Goal: Task Accomplishment & Management: Complete application form

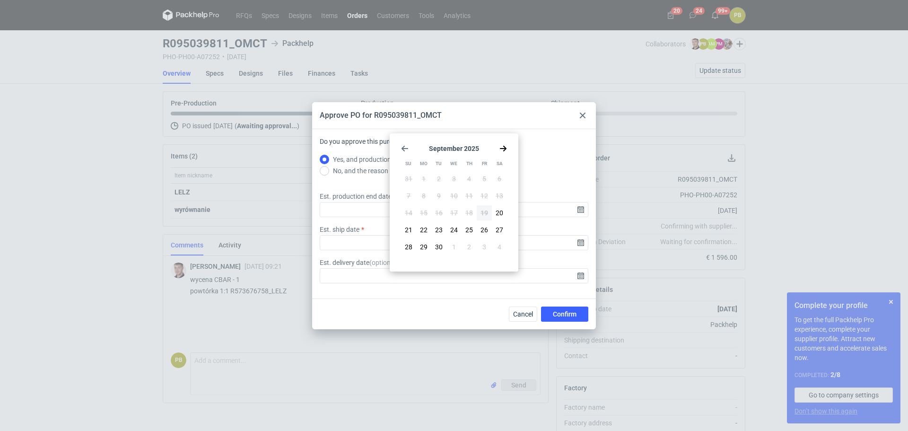
click at [504, 147] on use "Go forward 1 month" at bounding box center [503, 149] width 7 height 6
click at [439, 196] on span "7" at bounding box center [439, 195] width 4 height 9
type input "[DATE]"
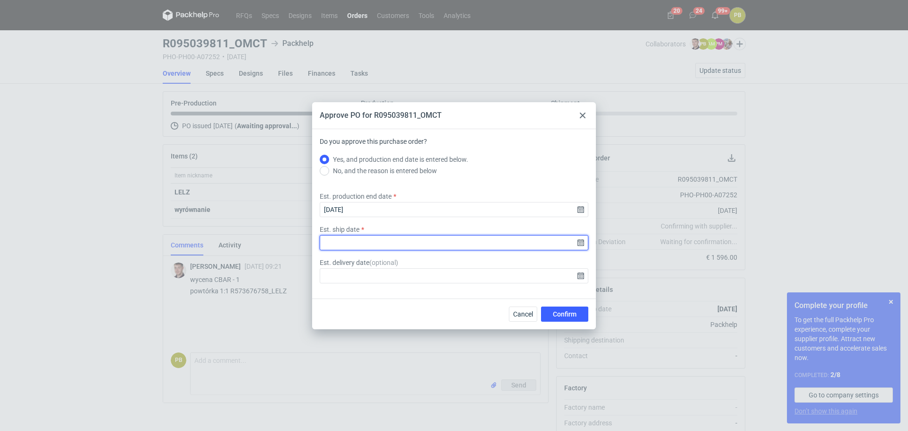
click at [582, 241] on input "Est. ship date" at bounding box center [454, 242] width 269 height 15
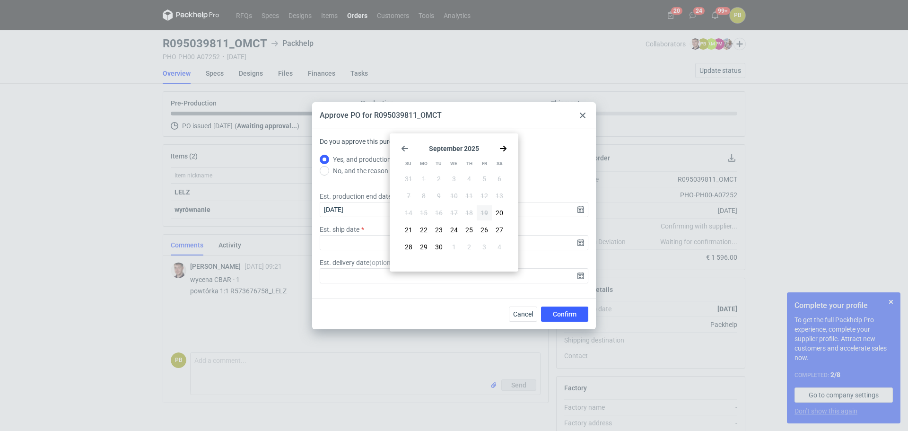
click at [502, 148] on icon "Go forward 1 month" at bounding box center [503, 149] width 8 height 8
click at [455, 195] on span "8" at bounding box center [454, 195] width 4 height 9
type input "[DATE]"
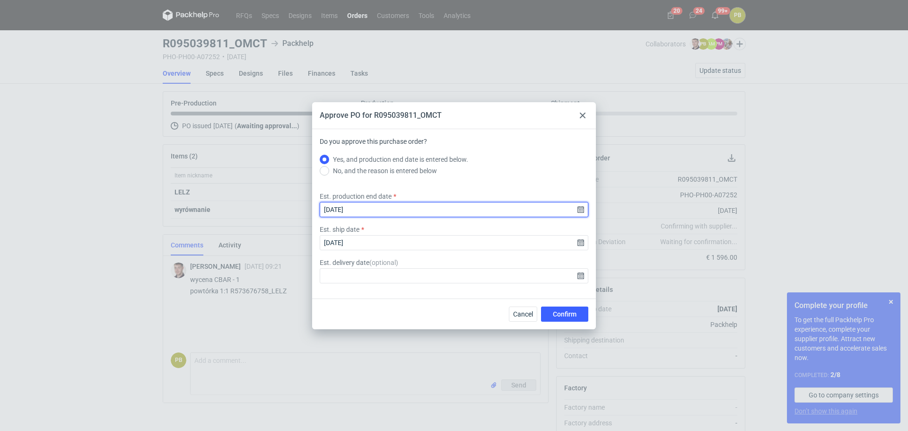
click at [578, 208] on input "[DATE]" at bounding box center [454, 209] width 269 height 15
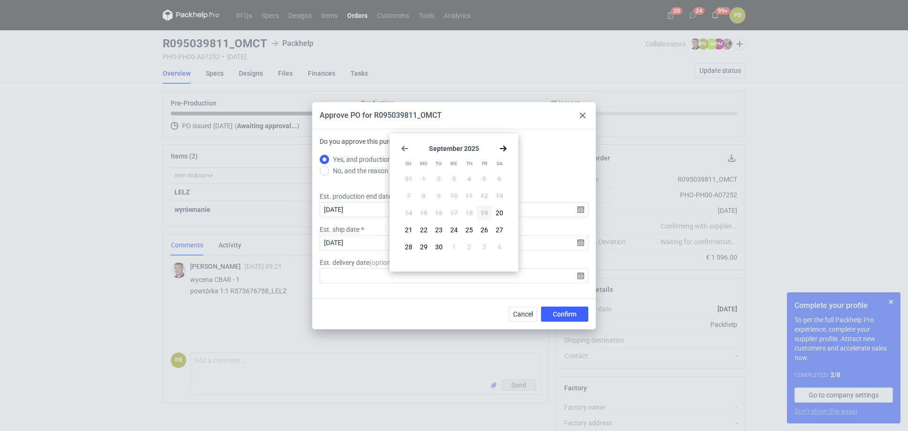
click at [503, 148] on use "Go forward 1 month" at bounding box center [503, 149] width 7 height 6
click at [455, 197] on span "8" at bounding box center [454, 195] width 4 height 9
type input "[DATE]"
click at [588, 240] on div "Est. ship date [DATE]" at bounding box center [454, 238] width 276 height 26
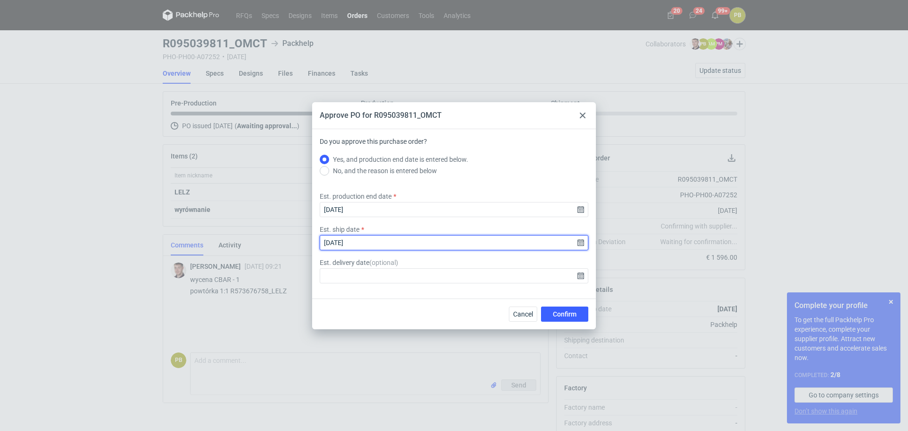
click at [581, 242] on input "[DATE]" at bounding box center [454, 242] width 269 height 15
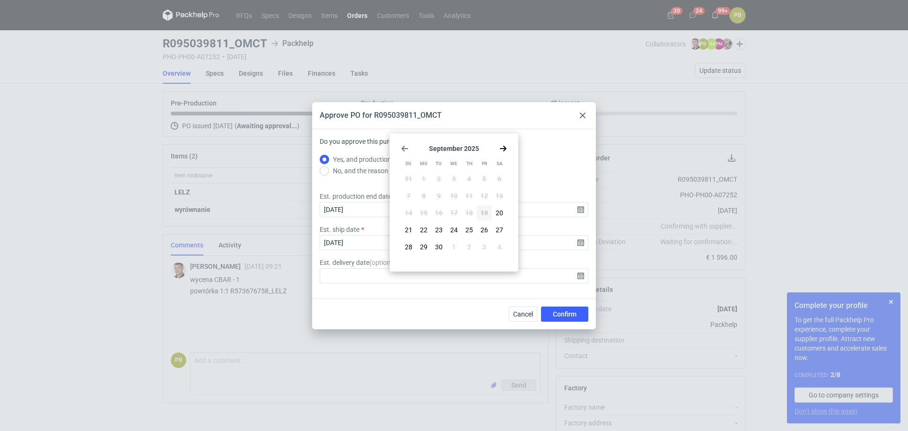
click at [505, 148] on use "Go forward 1 month" at bounding box center [503, 149] width 7 height 6
click at [467, 196] on span "9" at bounding box center [469, 195] width 4 height 9
type input "[DATE]"
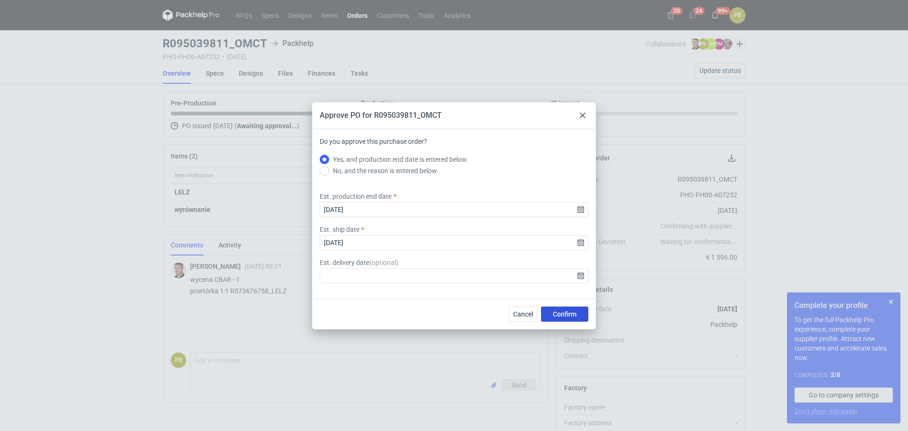
click at [568, 311] on span "Confirm" at bounding box center [565, 314] width 24 height 7
